Goal: Use online tool/utility: Utilize a website feature to perform a specific function

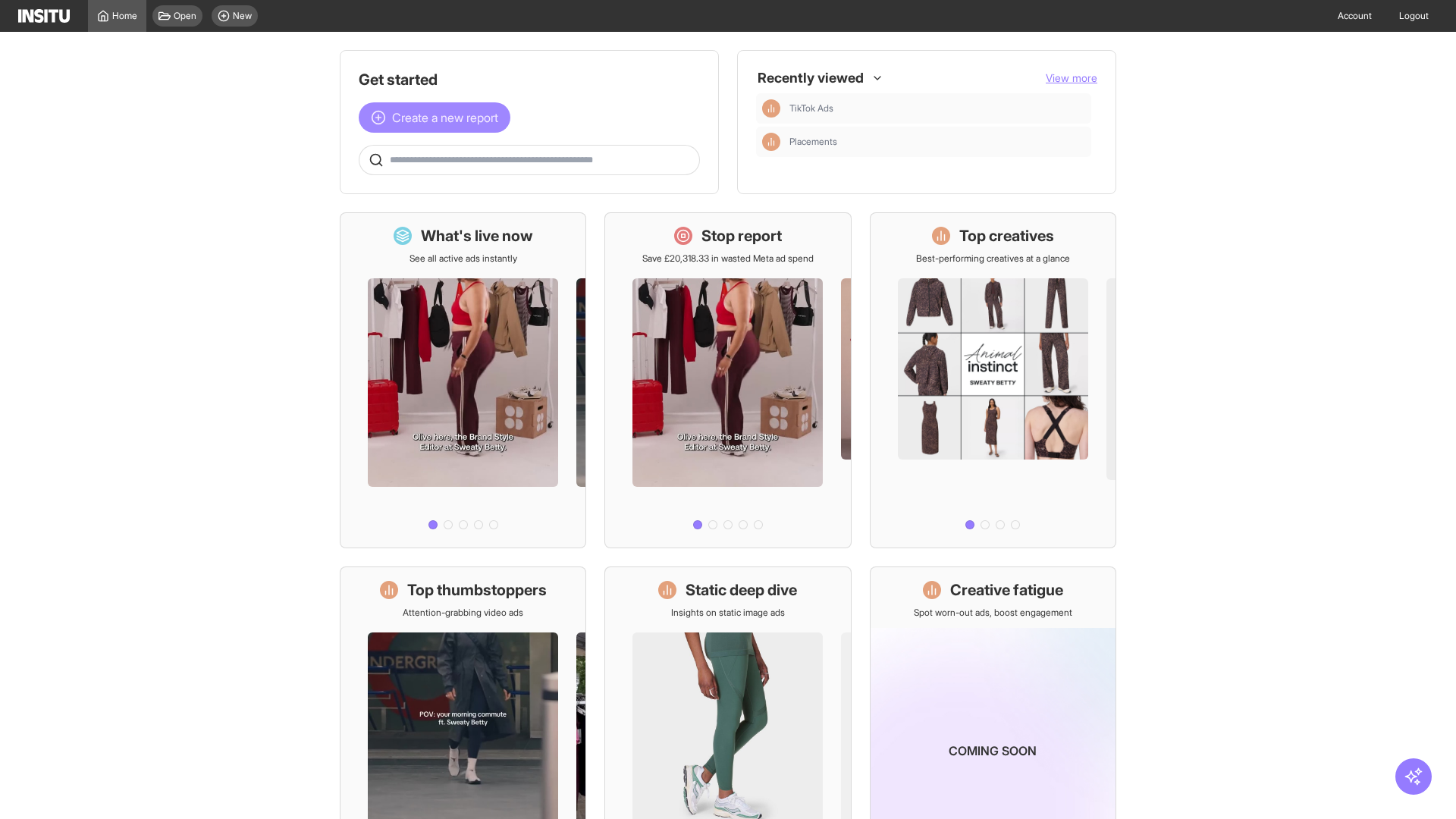
click at [438, 117] on span "Create a new report" at bounding box center [444, 117] width 106 height 18
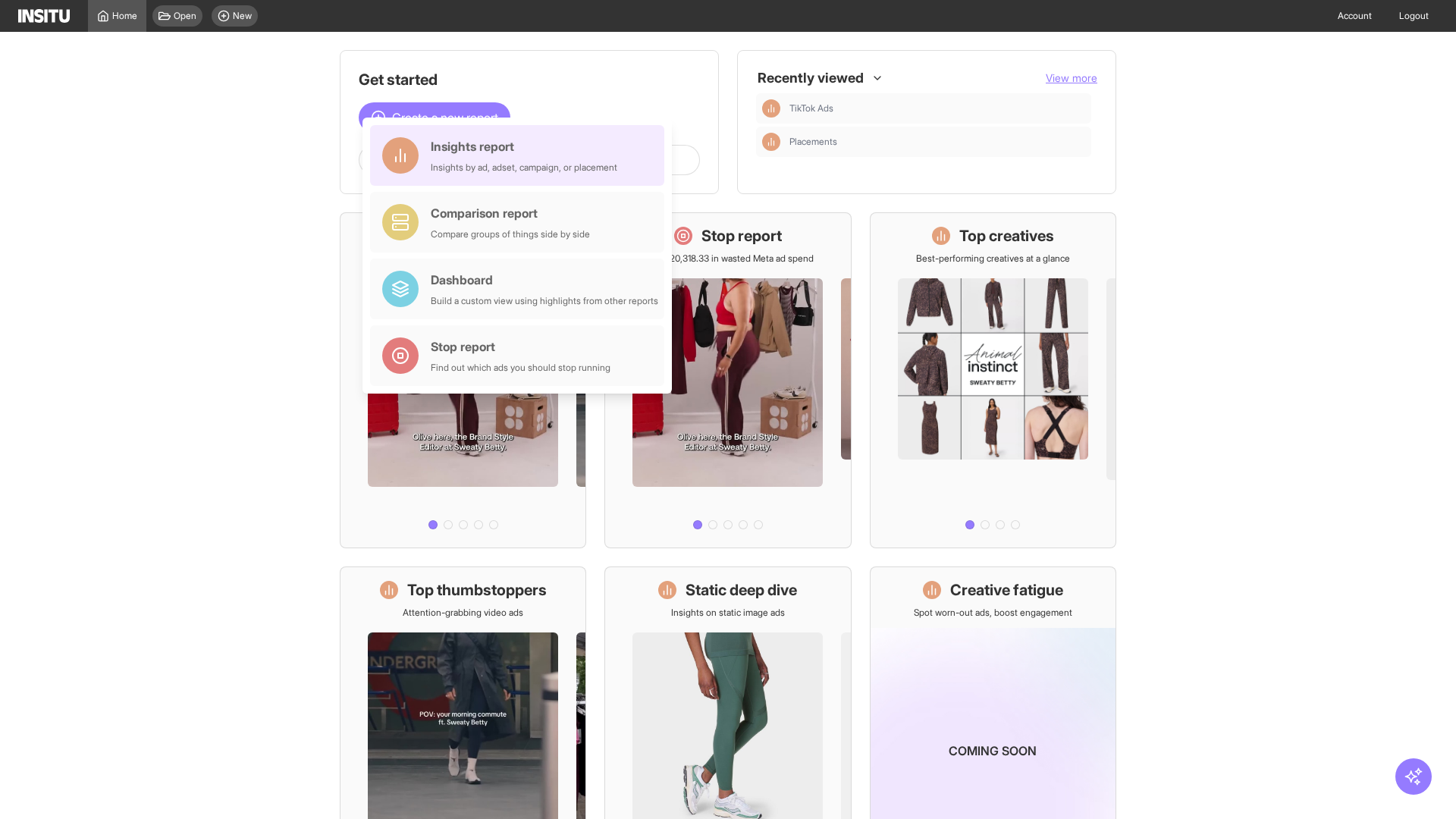
click at [521, 156] on div "Insights report Insights by ad, adset, campaign, or placement" at bounding box center [523, 156] width 186 height 37
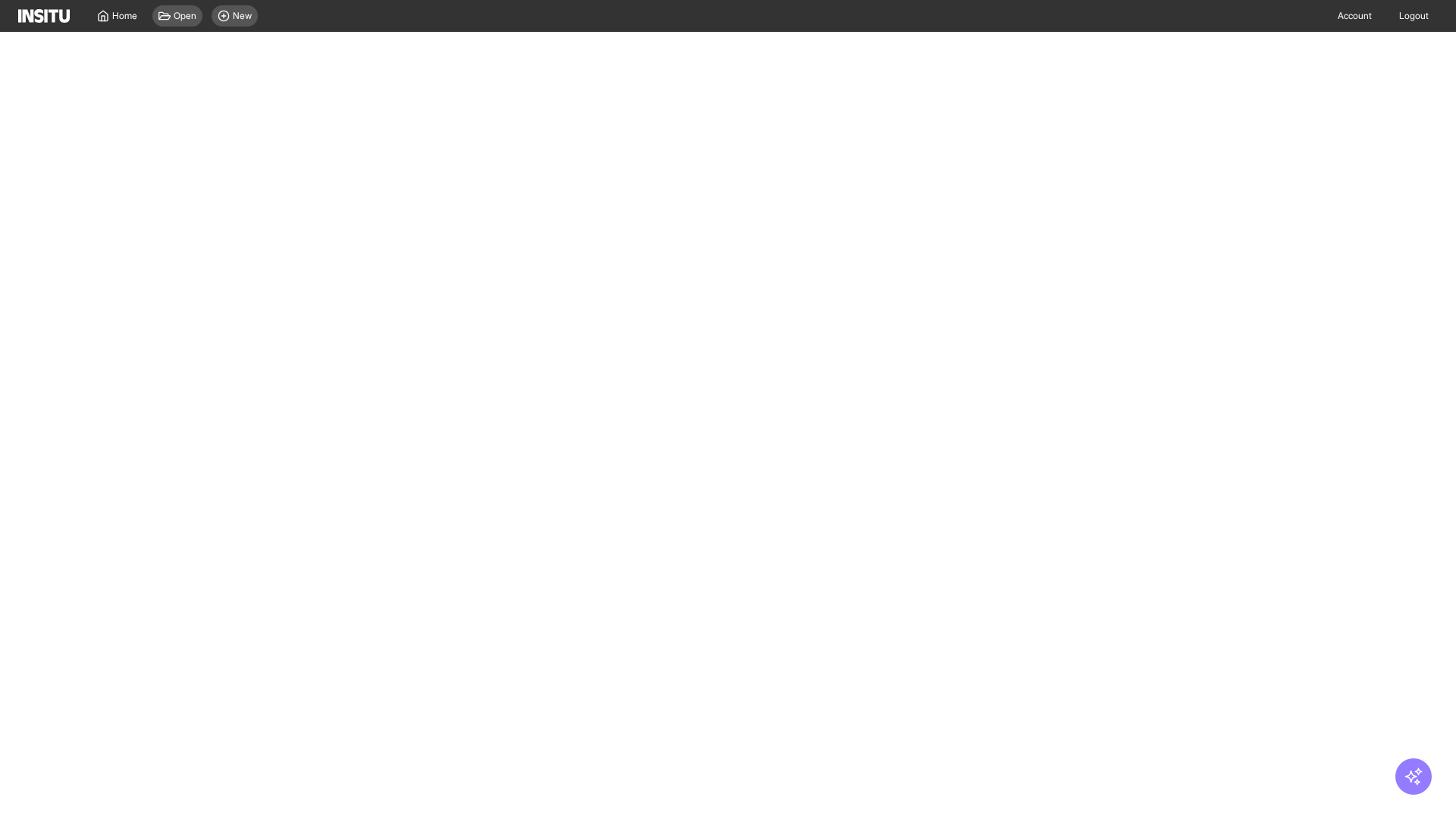
select select "**"
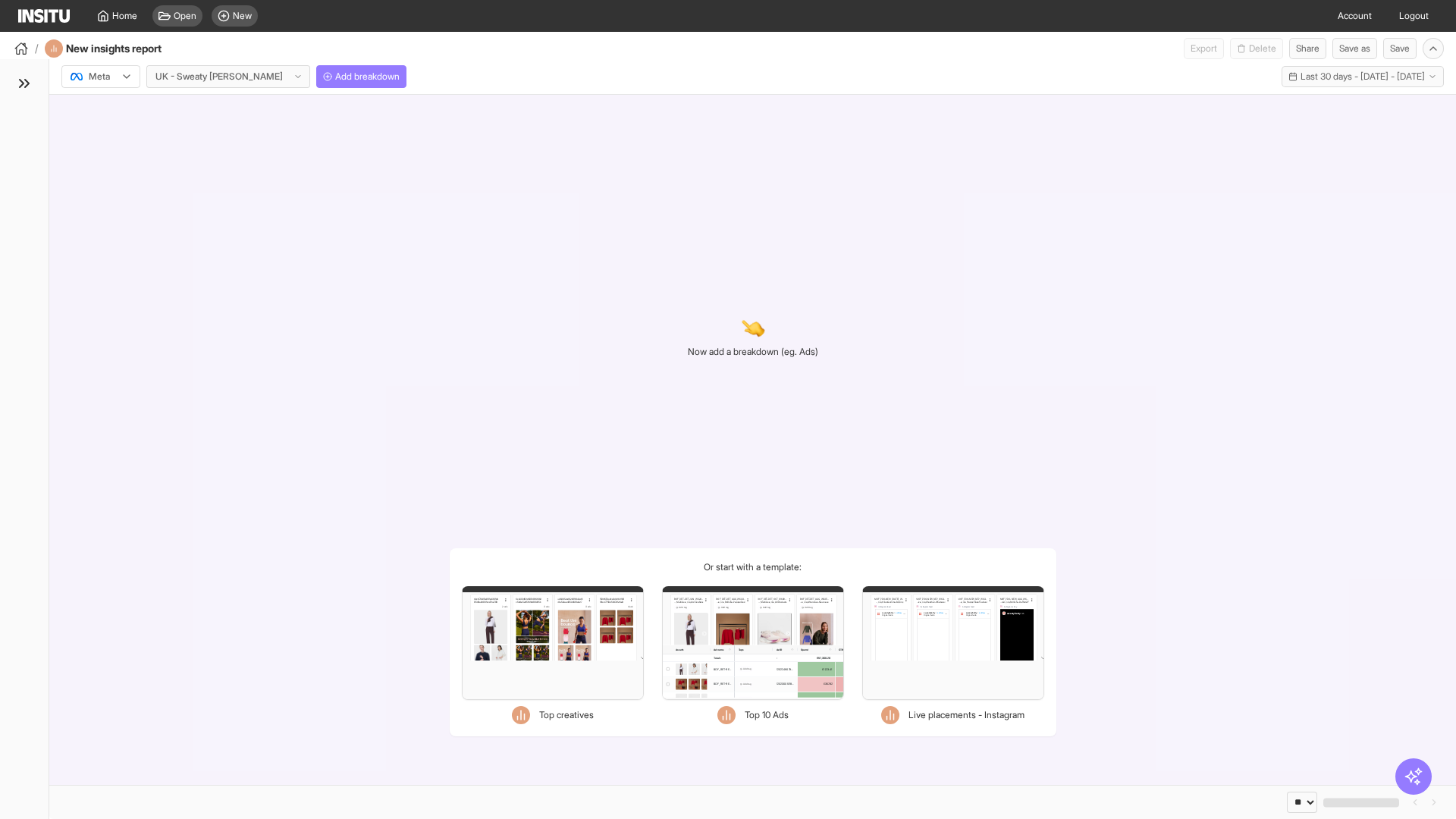
click at [101, 77] on div at bounding box center [90, 76] width 43 height 15
click at [100, 109] on span "Meta" at bounding box center [99, 109] width 20 height 14
click at [335, 77] on span "Add breakdown" at bounding box center [368, 77] width 65 height 12
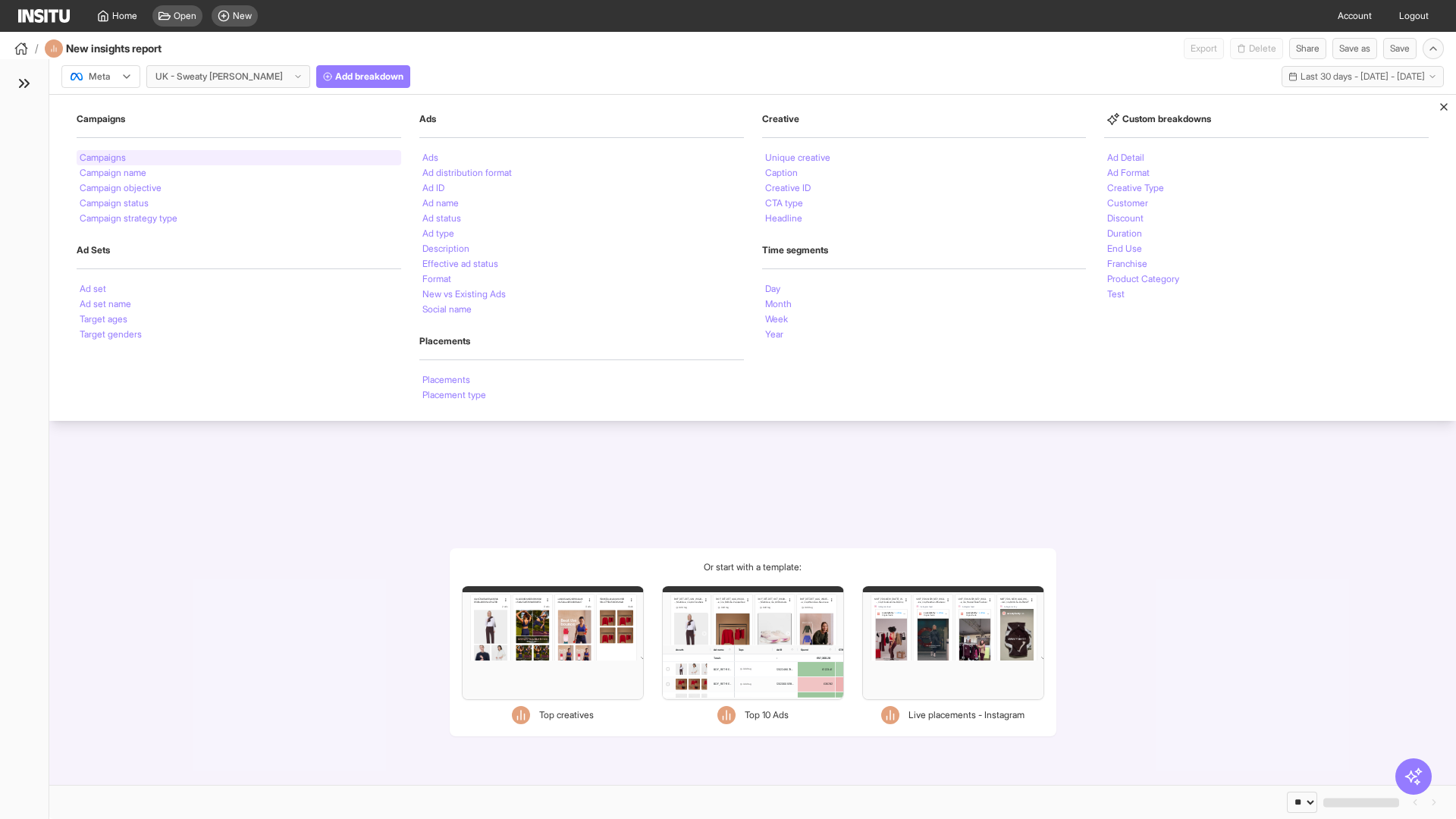
click at [104, 158] on li "Campaigns" at bounding box center [102, 158] width 46 height 9
